Goal: Task Accomplishment & Management: Complete application form

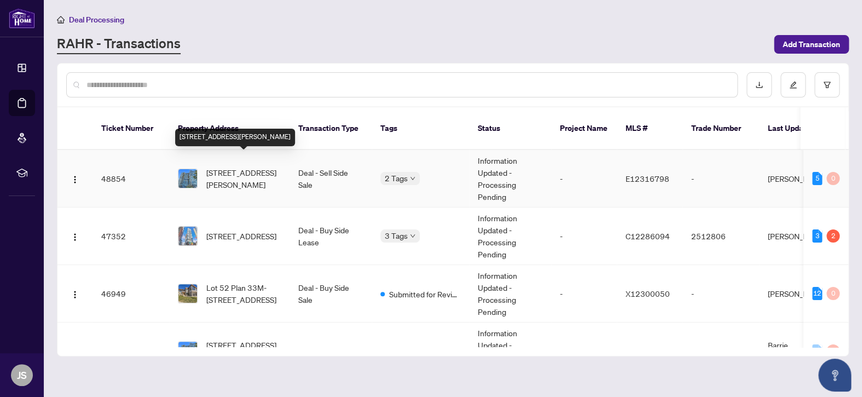
click at [246, 169] on span "[STREET_ADDRESS][PERSON_NAME]" at bounding box center [243, 178] width 74 height 24
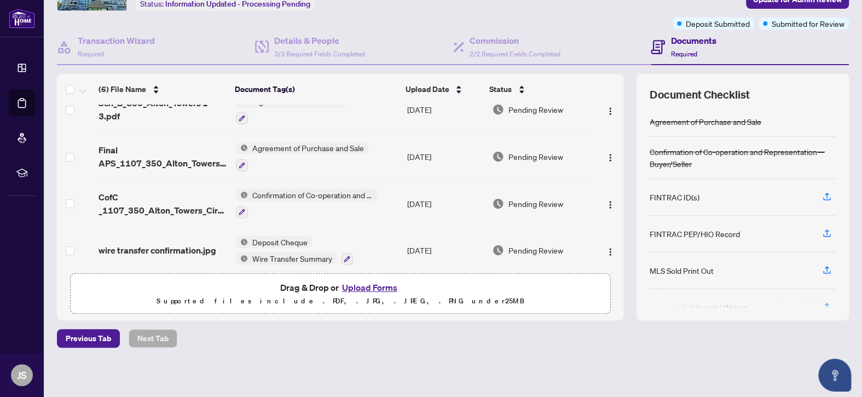
scroll to position [118, 0]
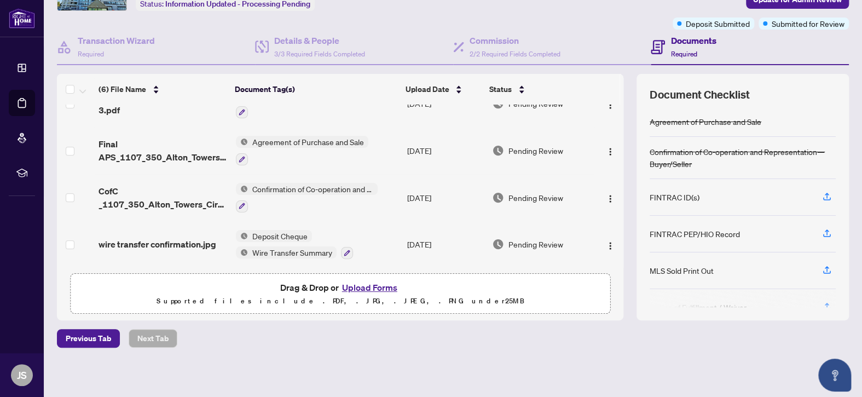
click at [369, 284] on button "Upload Forms" at bounding box center [370, 287] width 62 height 14
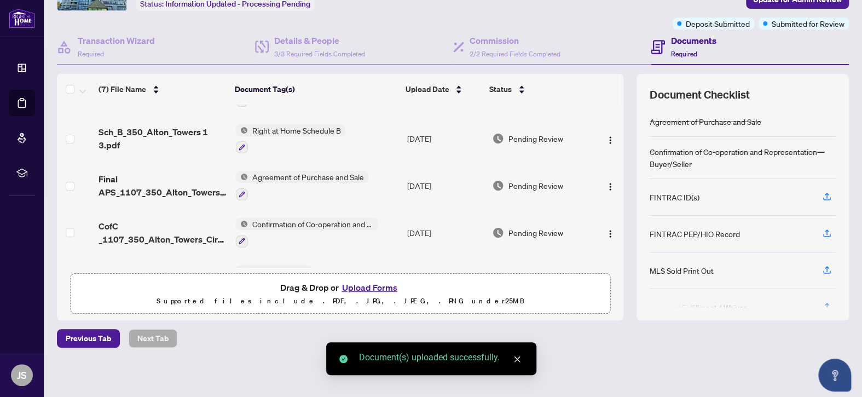
scroll to position [0, 0]
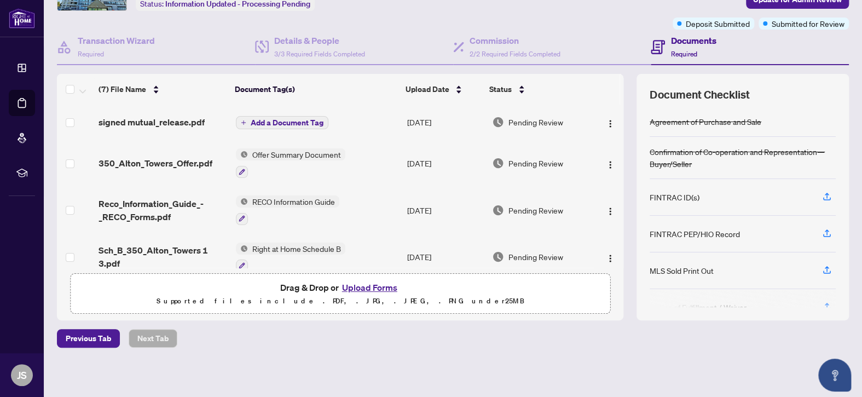
click at [242, 120] on icon "plus" at bounding box center [243, 122] width 5 height 5
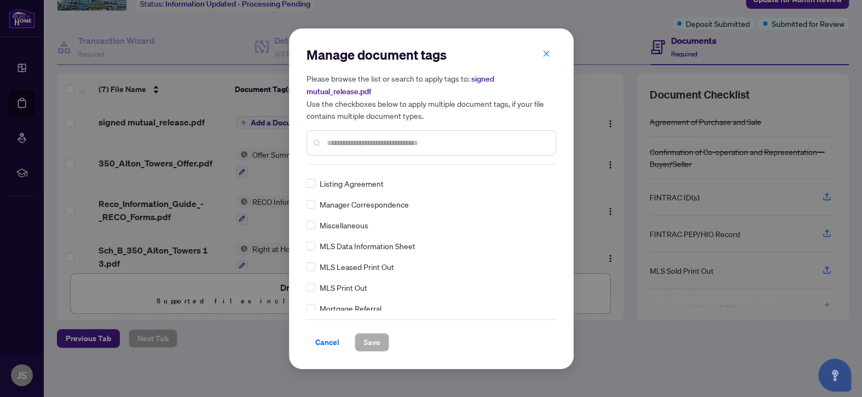
scroll to position [1478, 0]
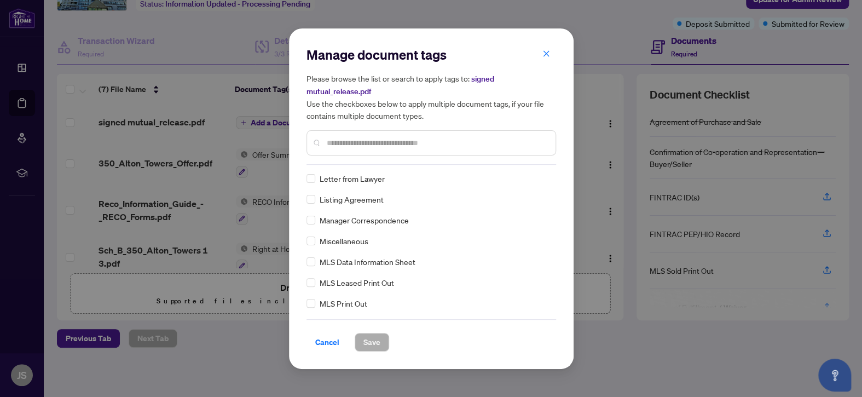
click at [356, 140] on input "text" at bounding box center [437, 143] width 220 height 12
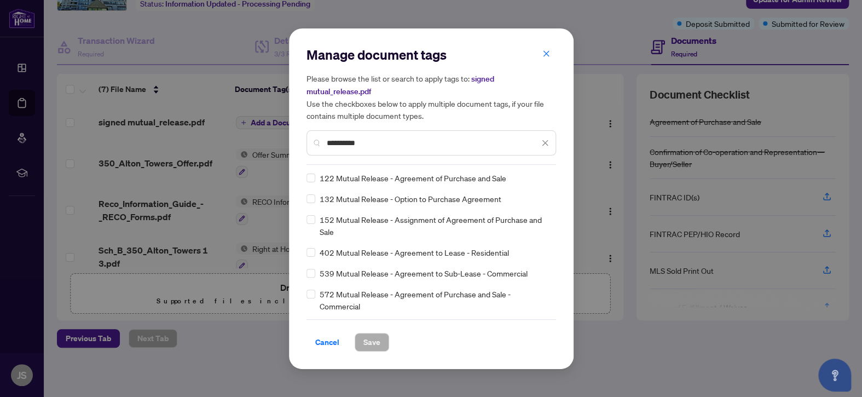
scroll to position [0, 0]
type input "**********"
click at [375, 341] on span "Save" at bounding box center [372, 342] width 17 height 18
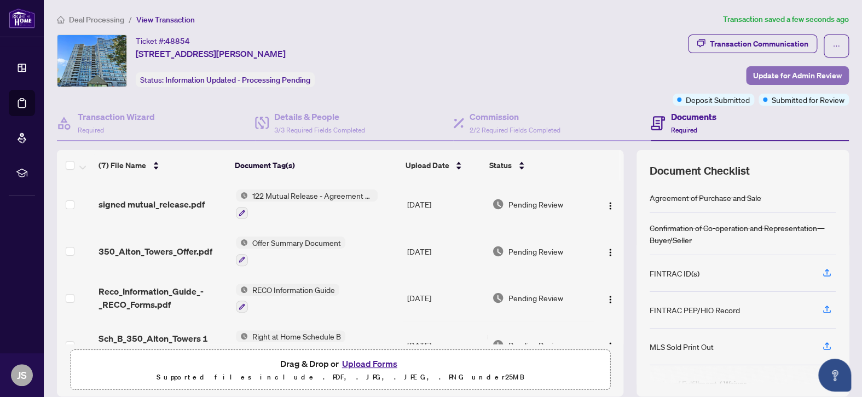
click at [801, 70] on span "Update for Admin Review" at bounding box center [797, 76] width 89 height 18
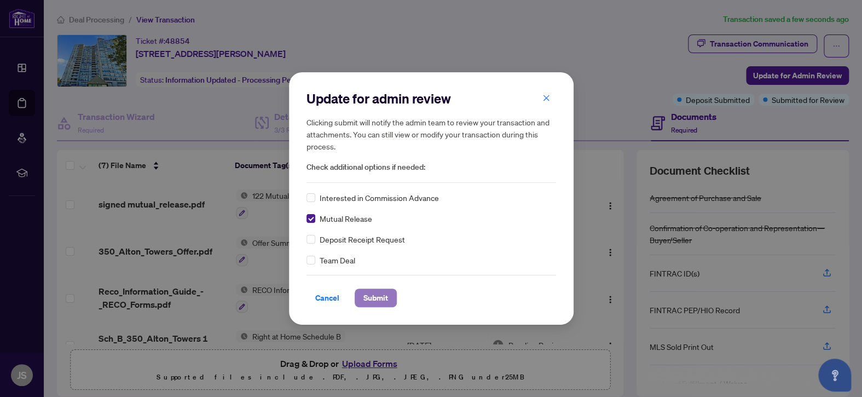
click at [378, 296] on span "Submit" at bounding box center [376, 298] width 25 height 18
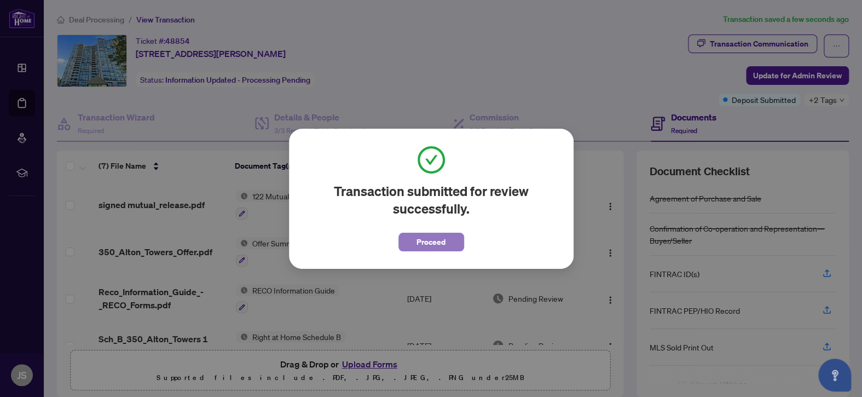
click at [420, 240] on span "Proceed" at bounding box center [431, 242] width 29 height 18
